Goal: Information Seeking & Learning: Learn about a topic

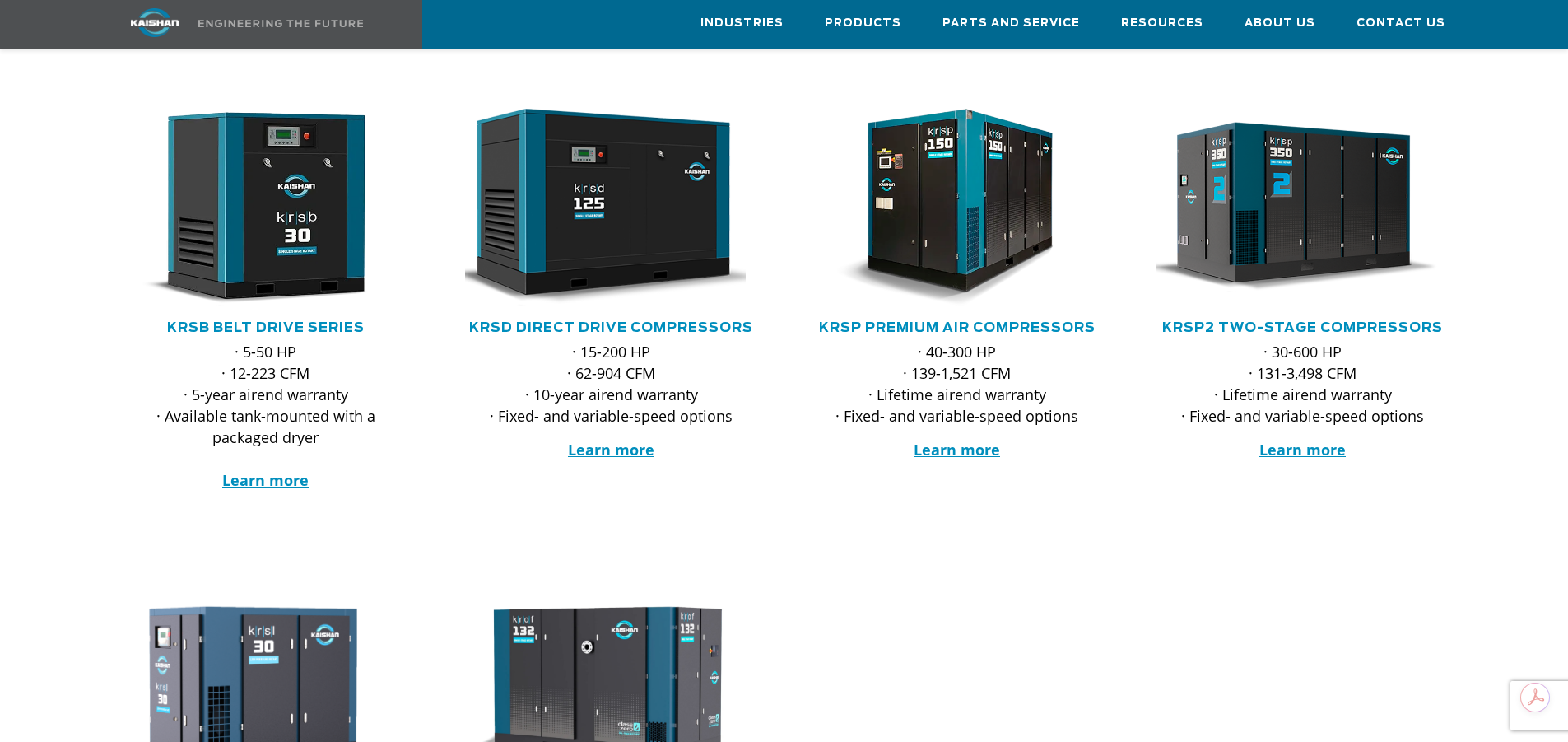
scroll to position [247, 0]
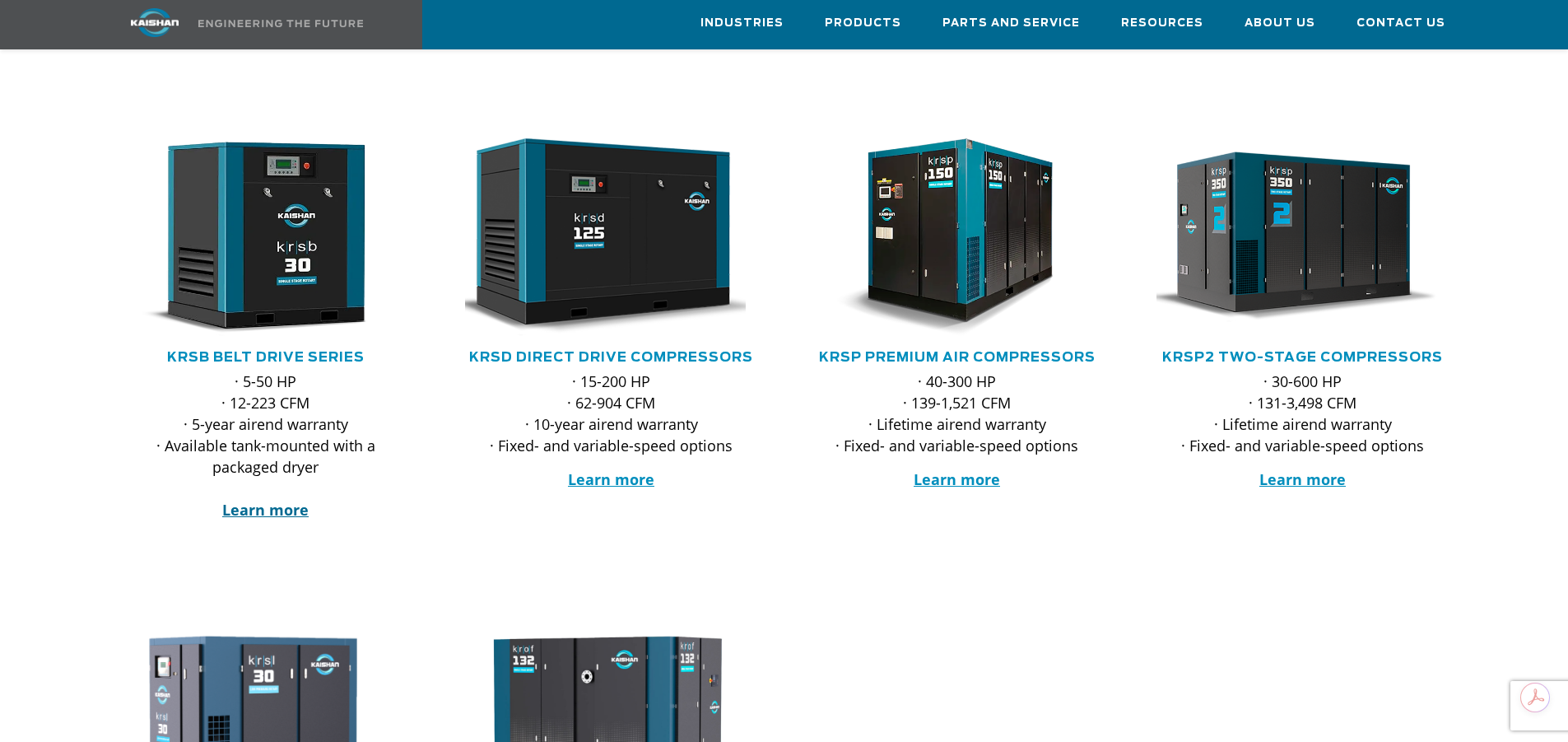
click at [261, 500] on strong "Learn more" at bounding box center [265, 510] width 87 height 19
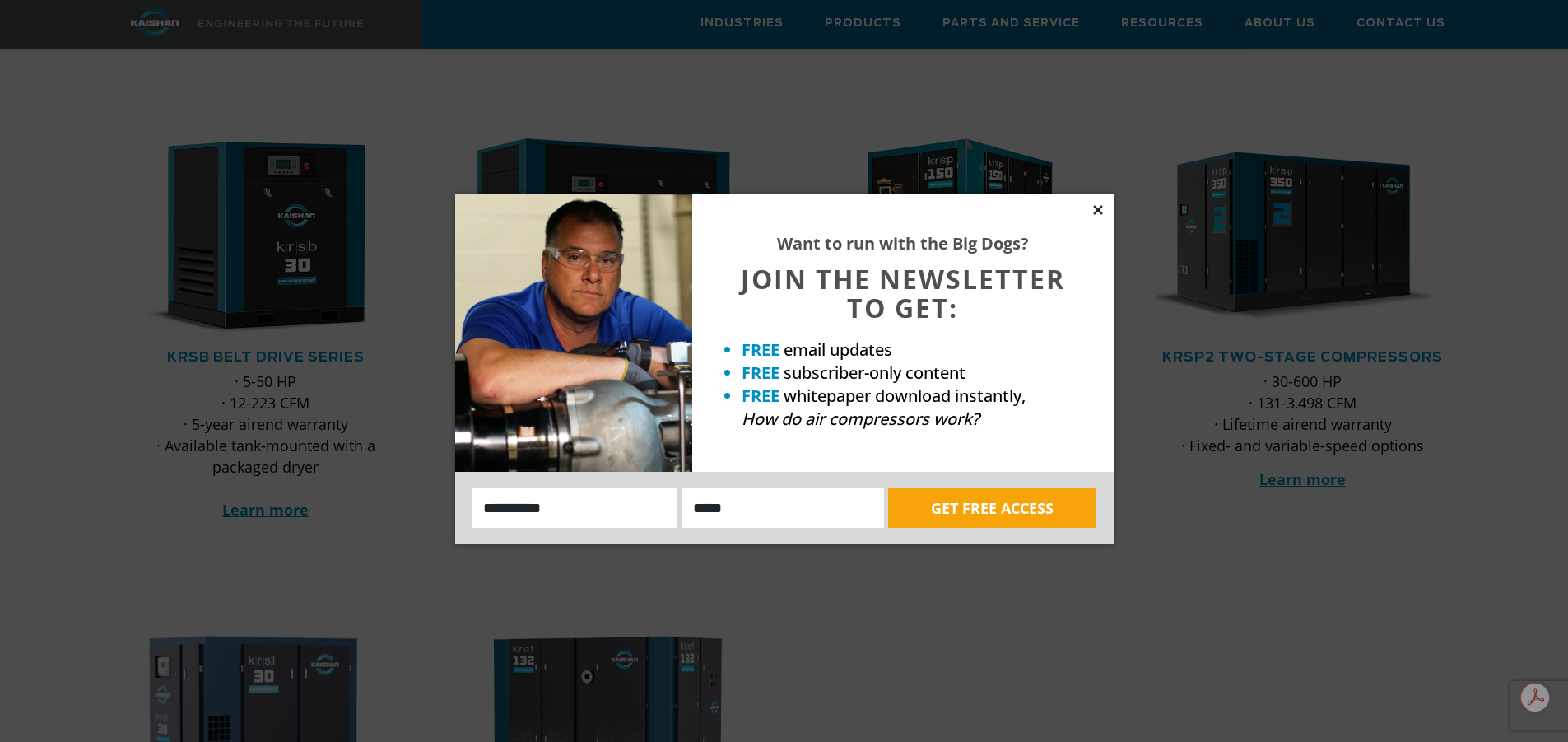
click at [1093, 212] on icon at bounding box center [1098, 210] width 15 height 15
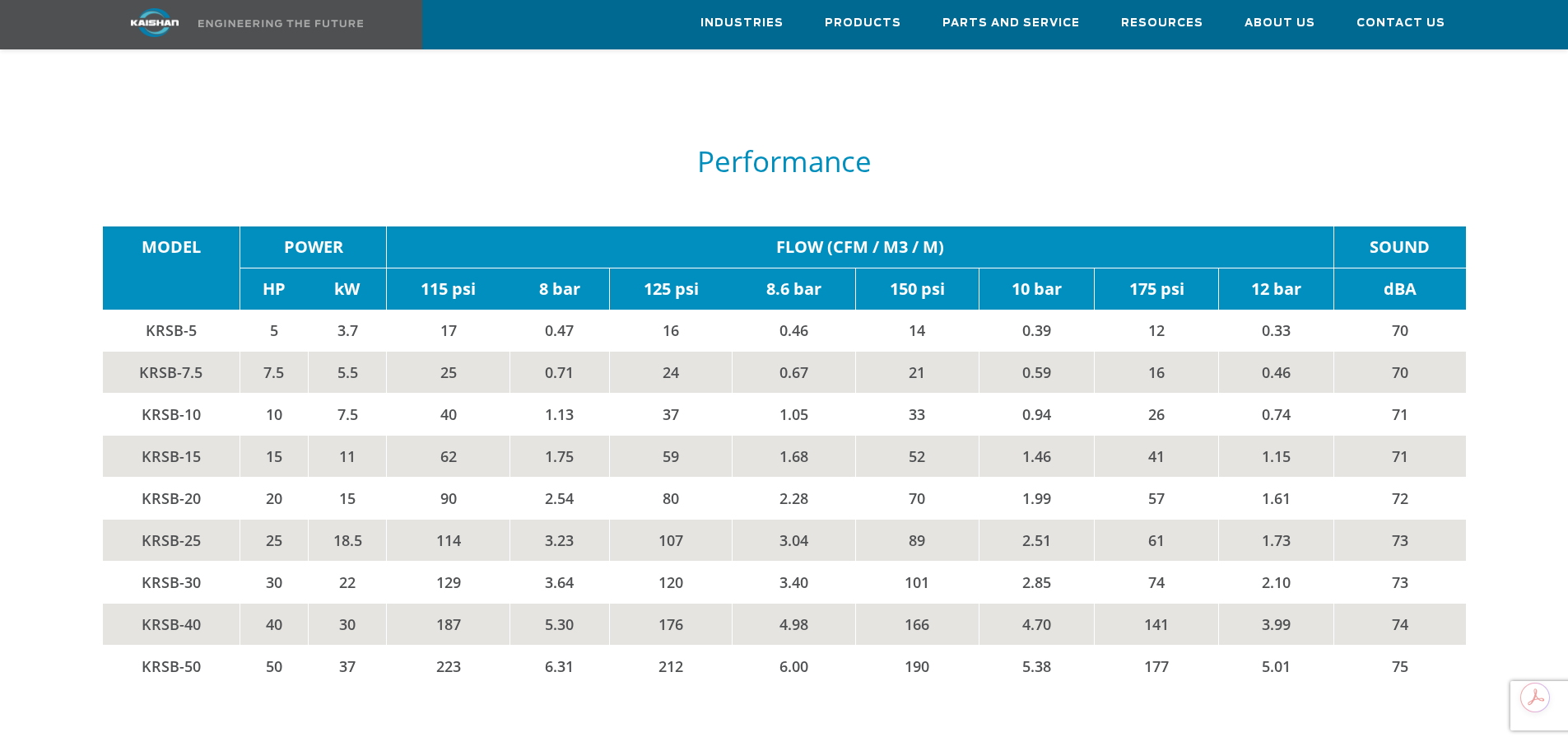
scroll to position [2801, 0]
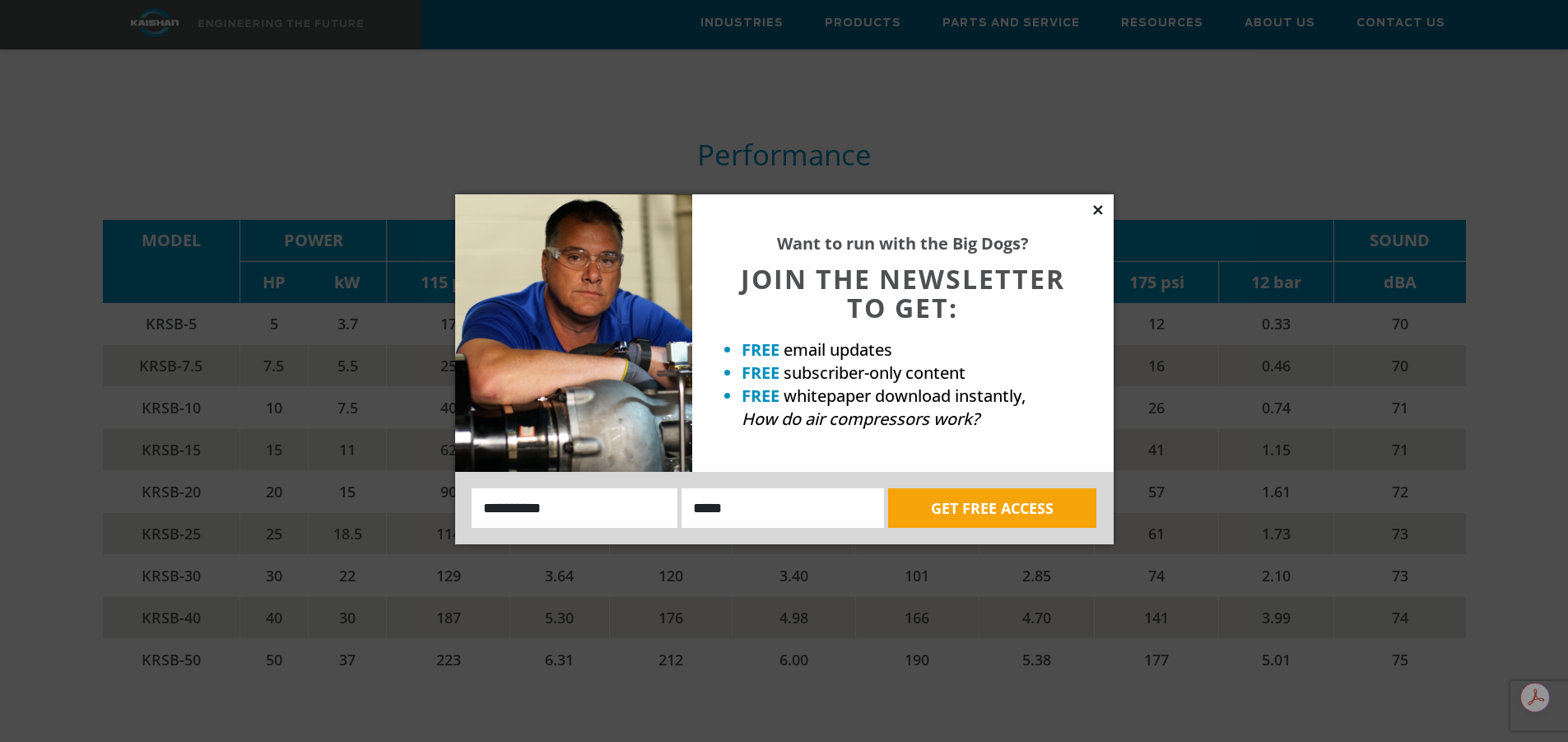
click at [1103, 207] on icon at bounding box center [1098, 210] width 15 height 15
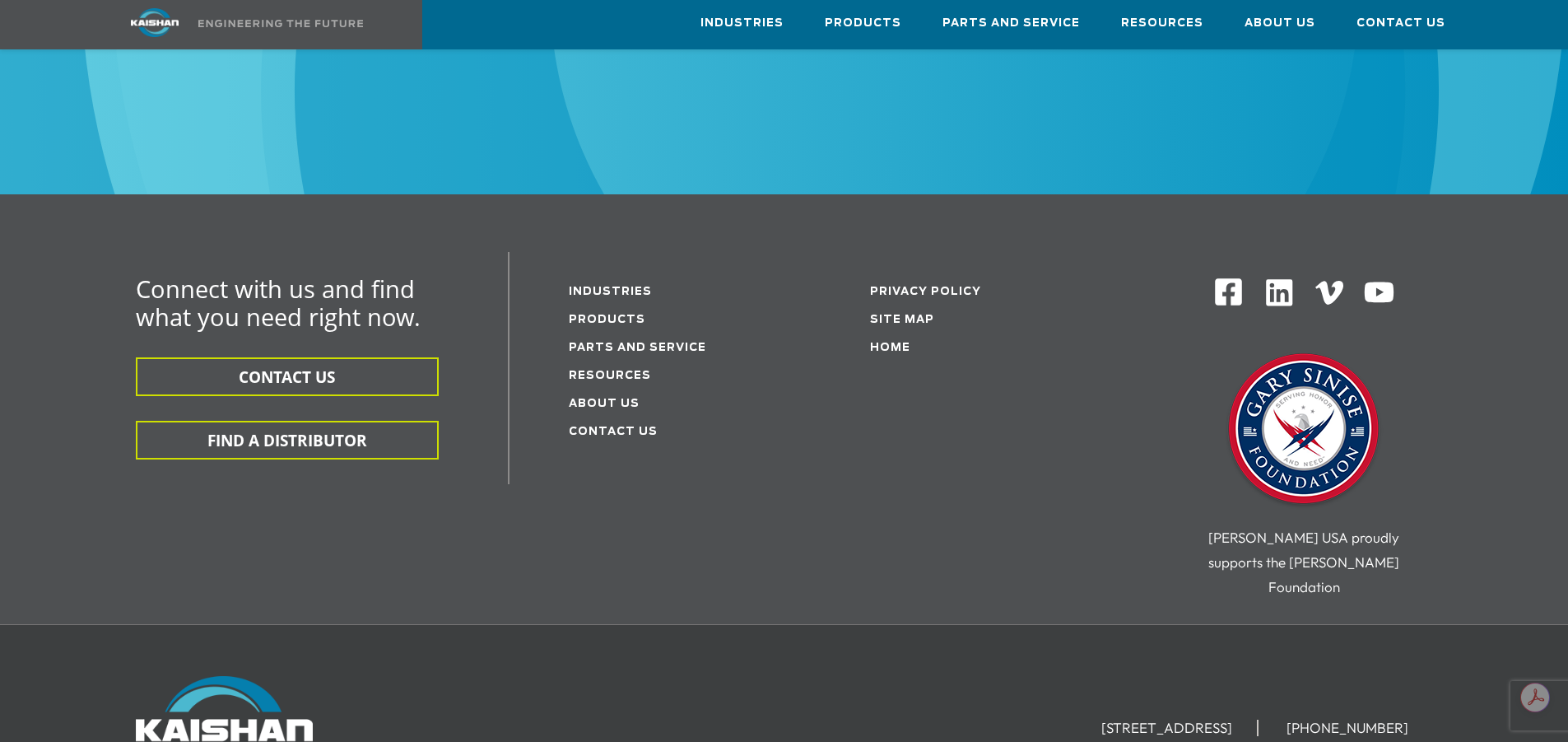
scroll to position [5069, 0]
